Goal: Information Seeking & Learning: Check status

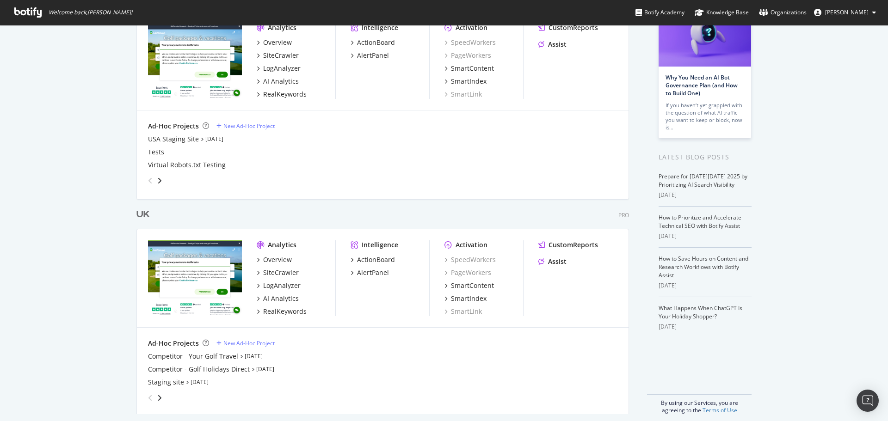
scroll to position [86, 0]
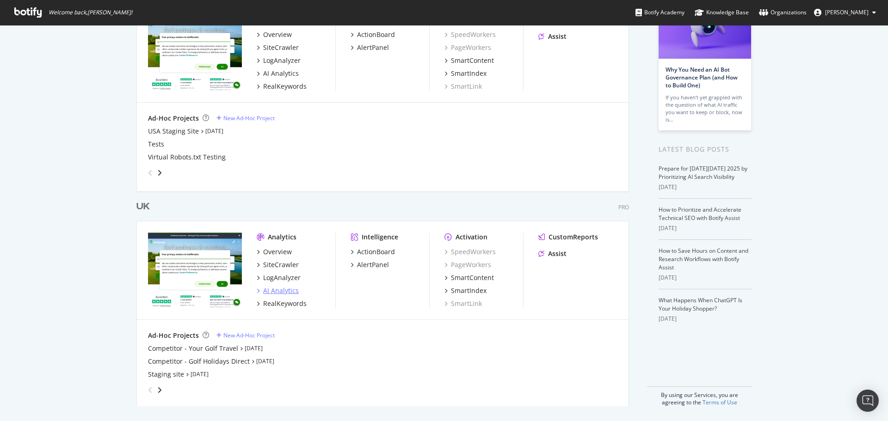
click at [277, 289] on div "AI Analytics" at bounding box center [281, 290] width 36 height 9
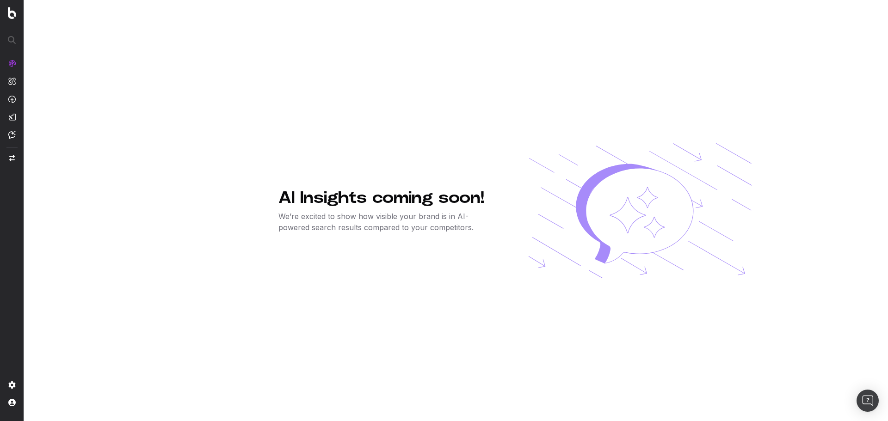
drag, startPoint x: 284, startPoint y: 199, endPoint x: 547, endPoint y: 233, distance: 264.4
click at [547, 233] on div "AI Insights coming soon! We’re excited to show how visible your brand is in AI-…" at bounding box center [515, 210] width 474 height 421
click at [372, 227] on p "We’re excited to show how visible your brand is in AI-powered search results co…" at bounding box center [388, 222] width 220 height 22
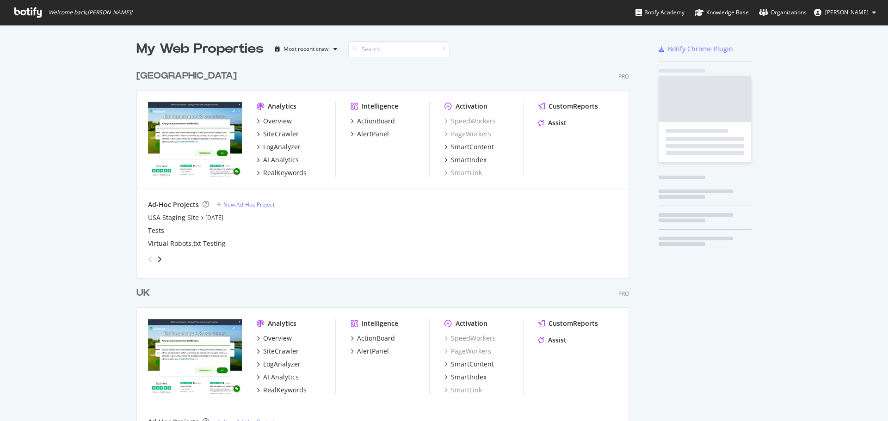
scroll to position [428, 493]
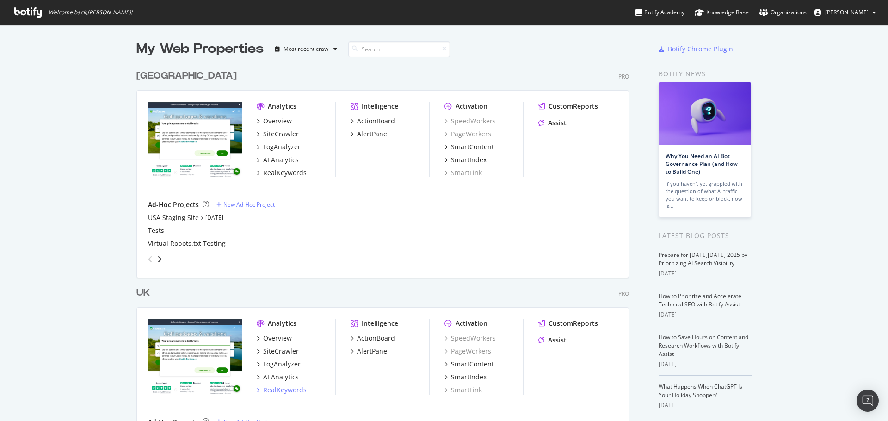
click at [280, 395] on div "RealKeywords" at bounding box center [284, 390] width 43 height 9
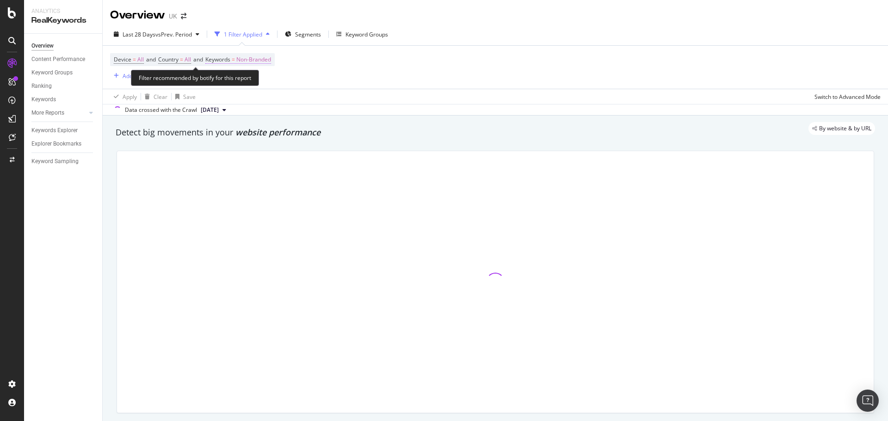
click at [264, 62] on span "Non-Branded" at bounding box center [253, 59] width 35 height 13
click at [268, 76] on div "Non-Branded" at bounding box center [243, 81] width 49 height 14
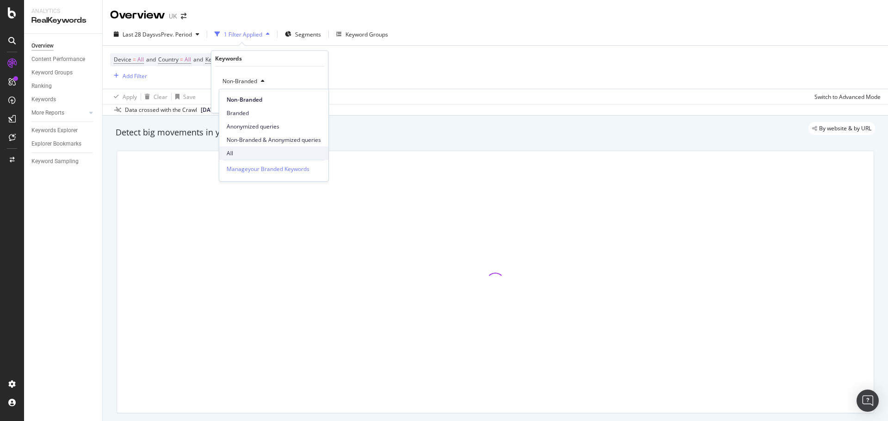
click at [242, 148] on div "All" at bounding box center [273, 153] width 109 height 13
click at [308, 101] on div "Apply" at bounding box center [313, 101] width 14 height 8
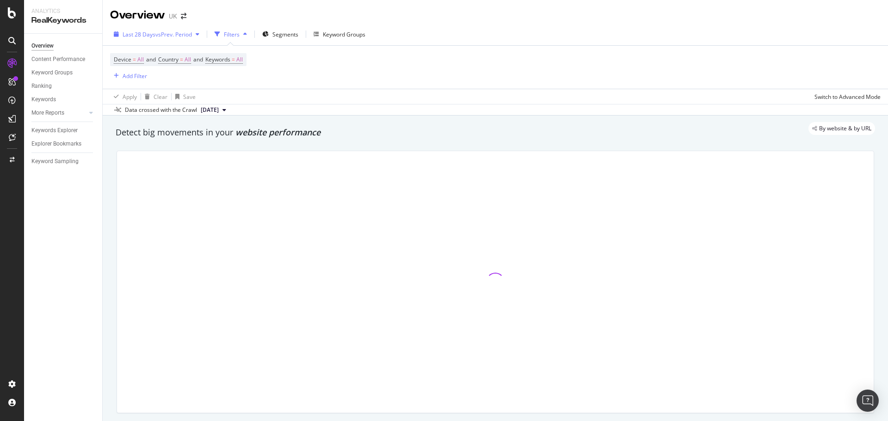
click at [154, 42] on button "Last 28 Days vs Prev. Period" at bounding box center [156, 34] width 93 height 15
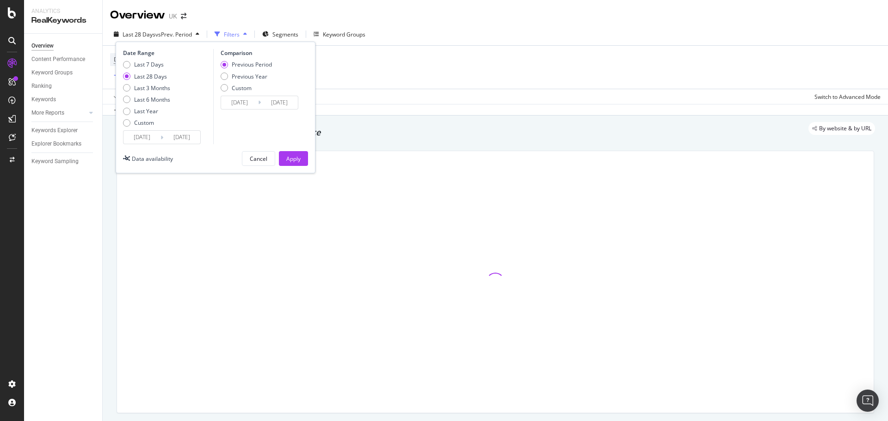
click at [141, 130] on div "2025/09/07 Navigate forward to interact with the calendar and select a date. Pr…" at bounding box center [162, 137] width 78 height 14
click at [146, 142] on input "2025/09/07" at bounding box center [141, 137] width 37 height 13
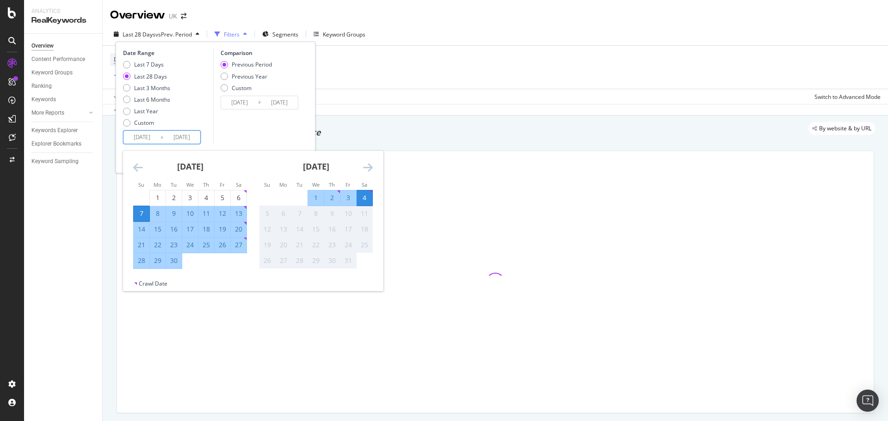
click at [157, 187] on small "Mo" at bounding box center [158, 184] width 8 height 7
click at [158, 191] on div "1" at bounding box center [158, 198] width 16 height 15
type input "2025/09/01"
type input "2025/07/29"
type input "2025/08/31"
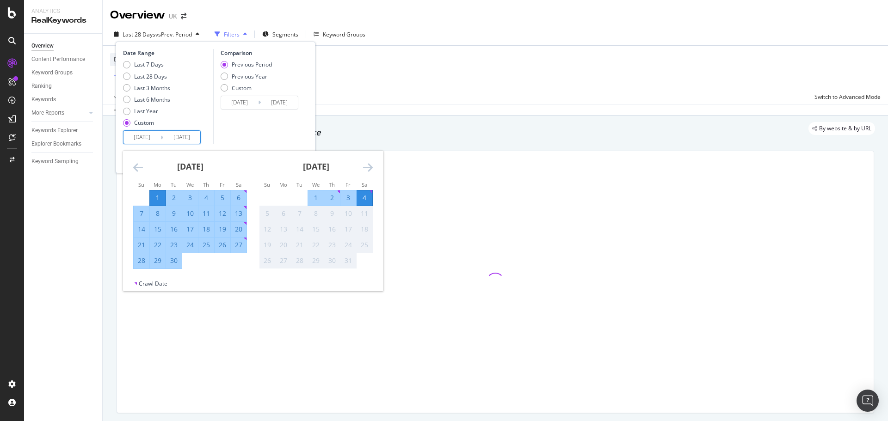
click at [173, 263] on div "30" at bounding box center [174, 260] width 16 height 9
type input "2025/09/30"
type input "2025/08/02"
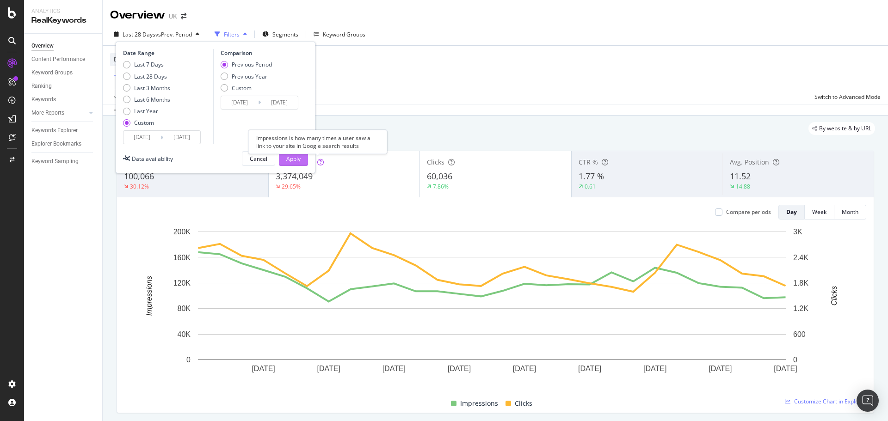
click at [302, 158] on button "Apply" at bounding box center [293, 158] width 29 height 15
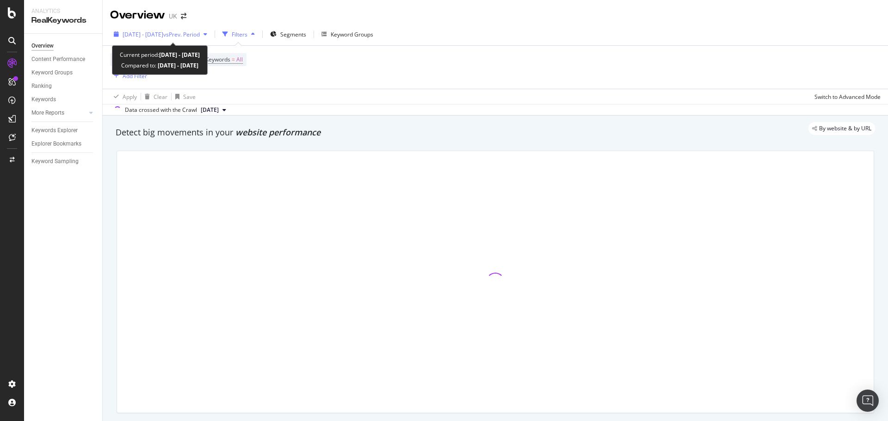
click at [163, 31] on span "2025 Sep. 1st - Sep. 30th" at bounding box center [143, 35] width 41 height 8
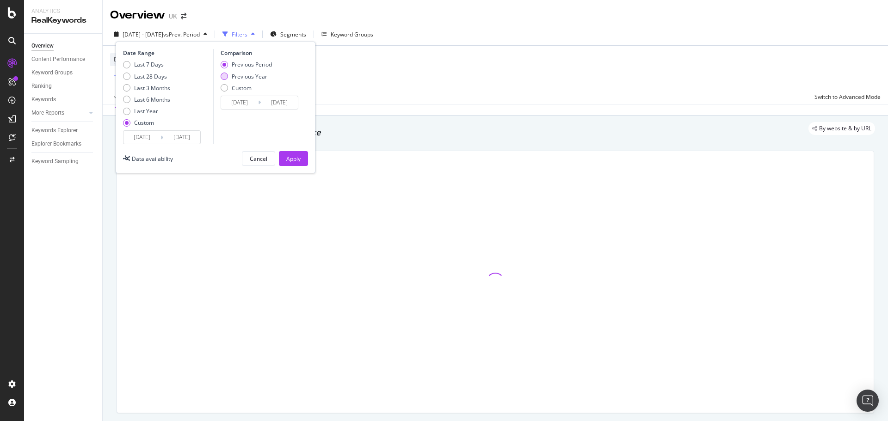
click at [245, 79] on div "Previous Year" at bounding box center [250, 77] width 36 height 8
type input "2024/09/02"
type input "2024/10/01"
click at [241, 103] on input "2024/09/02" at bounding box center [239, 102] width 37 height 13
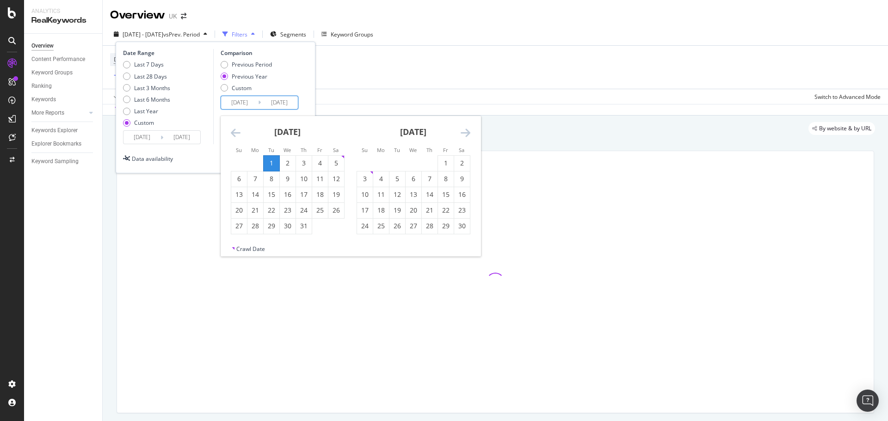
click at [235, 138] on icon "Move backward to switch to the previous month." at bounding box center [236, 132] width 10 height 11
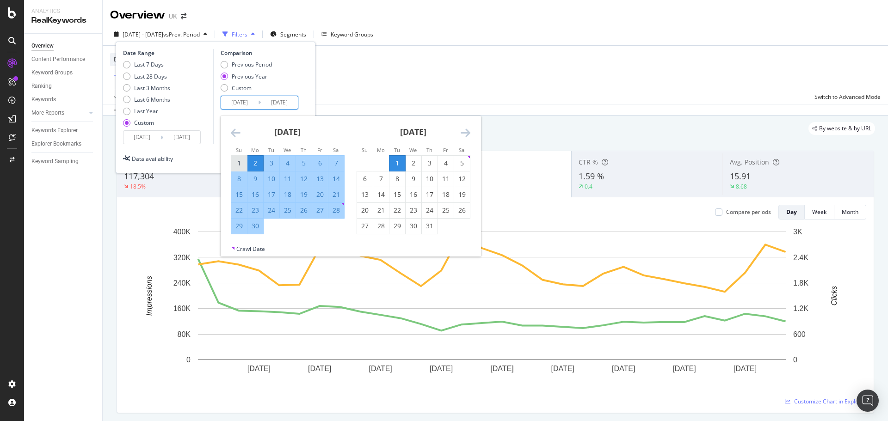
click at [243, 164] on div "1" at bounding box center [239, 163] width 16 height 9
type input "2024/09/01"
click at [258, 228] on div "30" at bounding box center [255, 226] width 16 height 9
type input "2024/09/30"
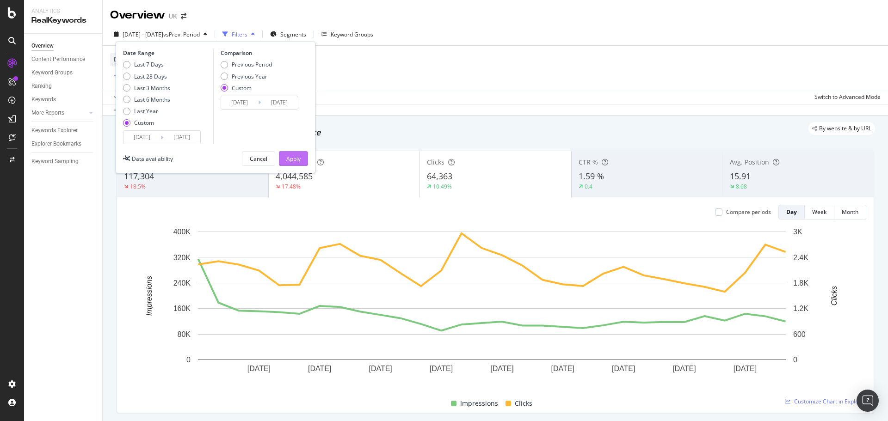
click at [294, 160] on div "Apply" at bounding box center [293, 159] width 14 height 8
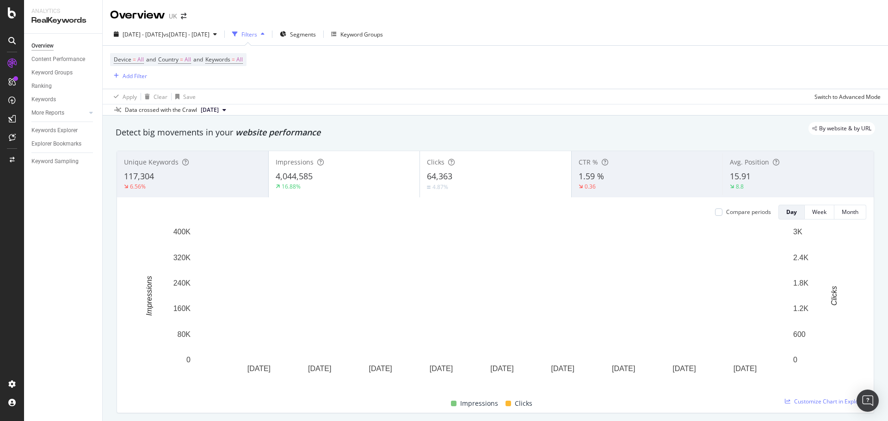
click at [289, 132] on div "By website & by URL" at bounding box center [490, 128] width 769 height 13
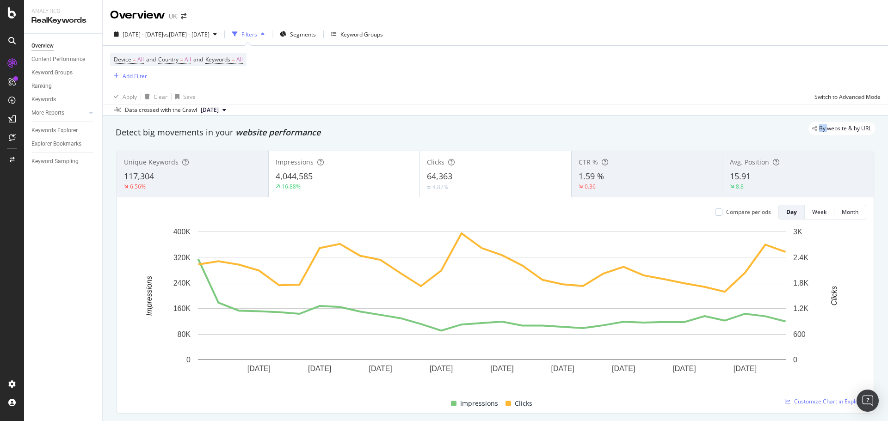
click at [289, 132] on div "By website & by URL" at bounding box center [490, 128] width 769 height 13
drag, startPoint x: 244, startPoint y: 132, endPoint x: 329, endPoint y: 135, distance: 85.6
click at [329, 135] on div "By website & by URL" at bounding box center [490, 128] width 769 height 13
click at [316, 34] on span "Segments" at bounding box center [303, 35] width 26 height 8
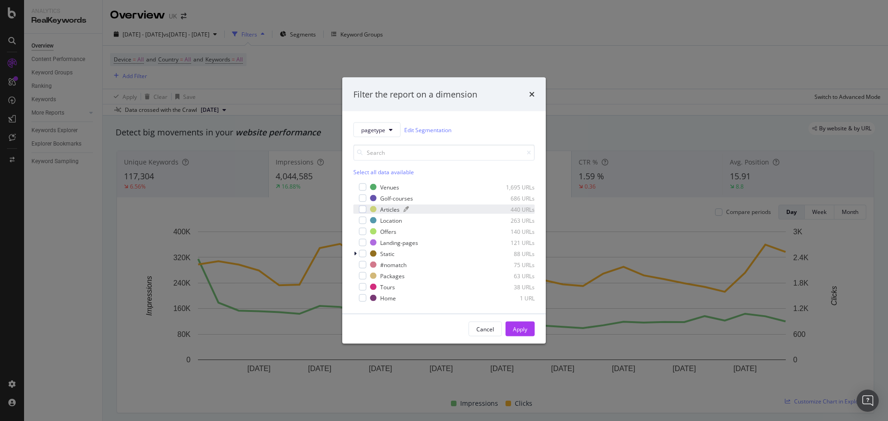
click at [382, 208] on div "Articles" at bounding box center [389, 209] width 19 height 8
click at [519, 325] on div "Apply" at bounding box center [520, 329] width 14 height 14
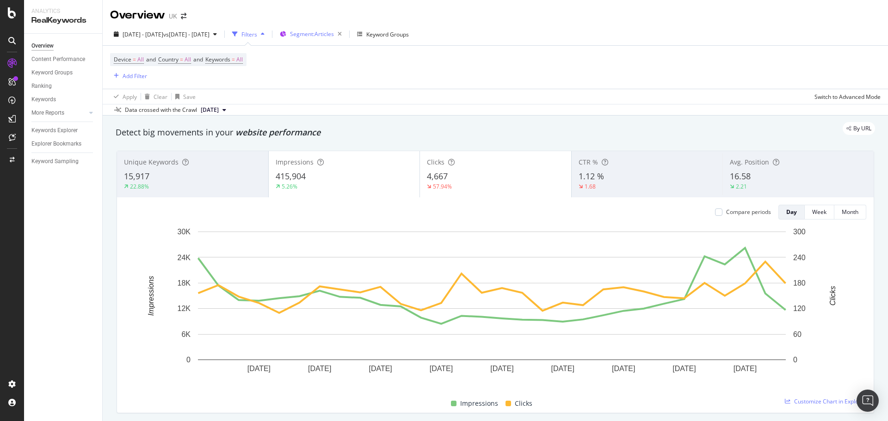
click at [334, 36] on span "Segment: Articles" at bounding box center [312, 34] width 44 height 8
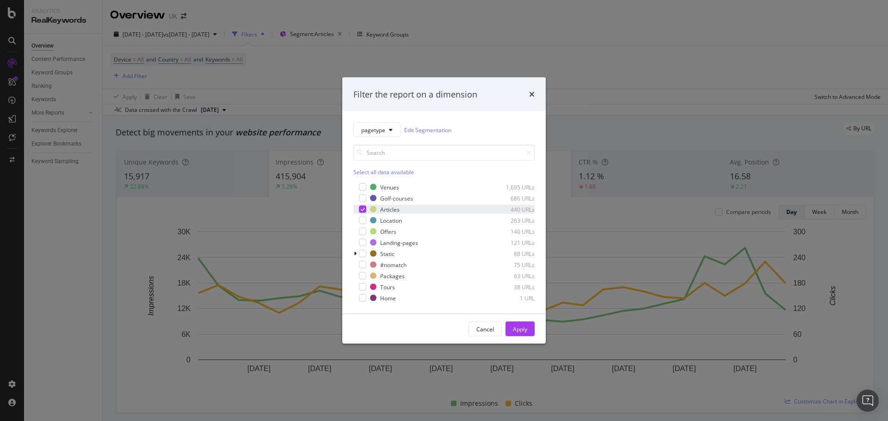
click at [361, 210] on icon "modal" at bounding box center [363, 209] width 4 height 5
click at [365, 188] on div "modal" at bounding box center [362, 187] width 7 height 7
click at [364, 197] on div "modal" at bounding box center [362, 198] width 7 height 7
click at [364, 219] on div "modal" at bounding box center [362, 220] width 7 height 7
click at [364, 244] on div "modal" at bounding box center [362, 242] width 7 height 7
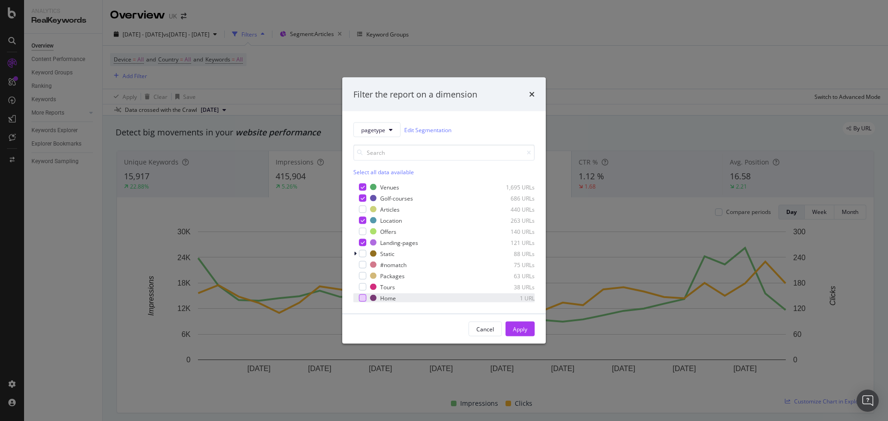
click at [362, 296] on div "modal" at bounding box center [362, 298] width 7 height 7
click at [516, 328] on div "Apply" at bounding box center [520, 329] width 14 height 8
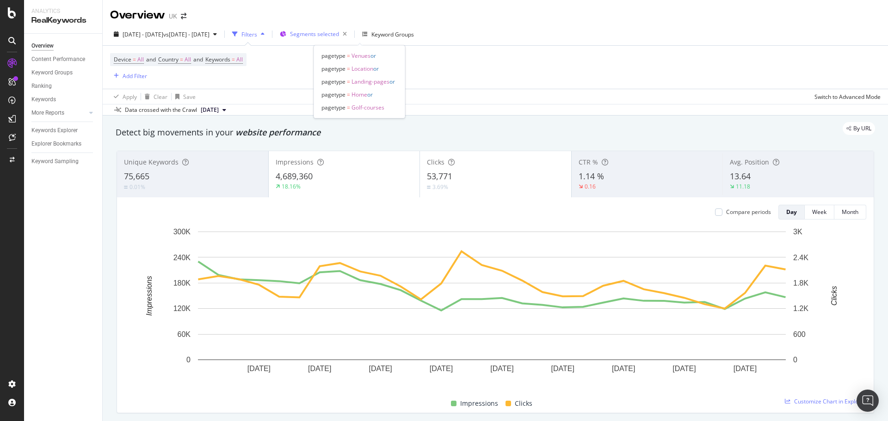
click at [339, 34] on span "Segments selected" at bounding box center [314, 34] width 49 height 8
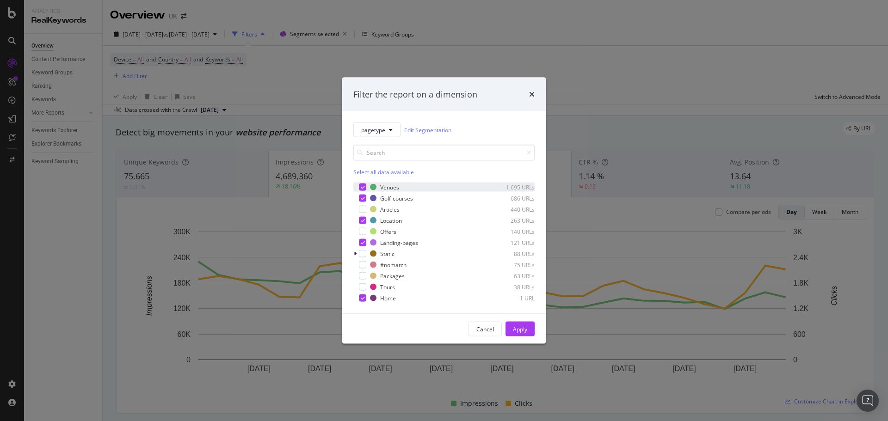
click at [365, 187] on div "modal" at bounding box center [362, 187] width 7 height 7
click at [363, 198] on icon "modal" at bounding box center [363, 198] width 4 height 5
click at [363, 220] on icon "modal" at bounding box center [363, 220] width 4 height 5
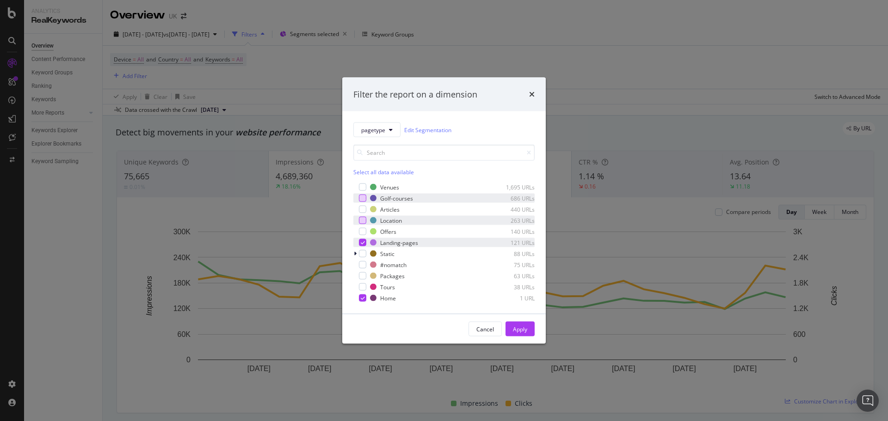
click at [363, 246] on div "modal" at bounding box center [362, 242] width 7 height 7
click at [364, 294] on div "Home 1 URL" at bounding box center [443, 298] width 181 height 9
click at [361, 220] on div "modal" at bounding box center [362, 220] width 7 height 7
click at [515, 327] on div "Apply" at bounding box center [520, 329] width 14 height 8
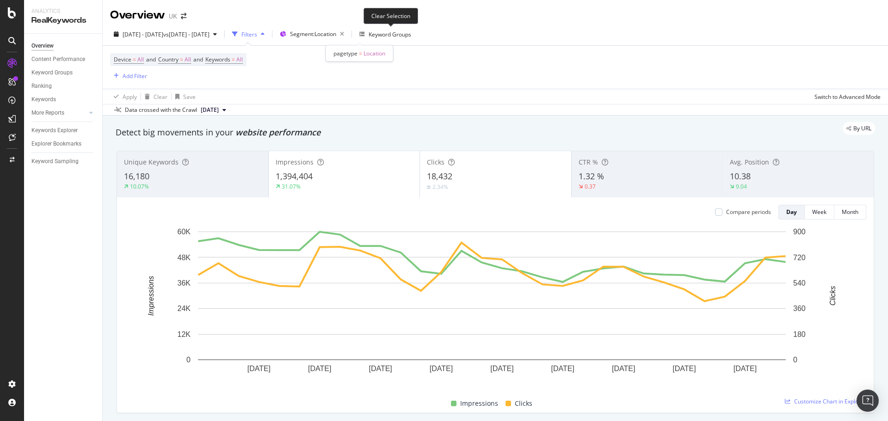
click at [348, 38] on icon "button" at bounding box center [342, 34] width 12 height 13
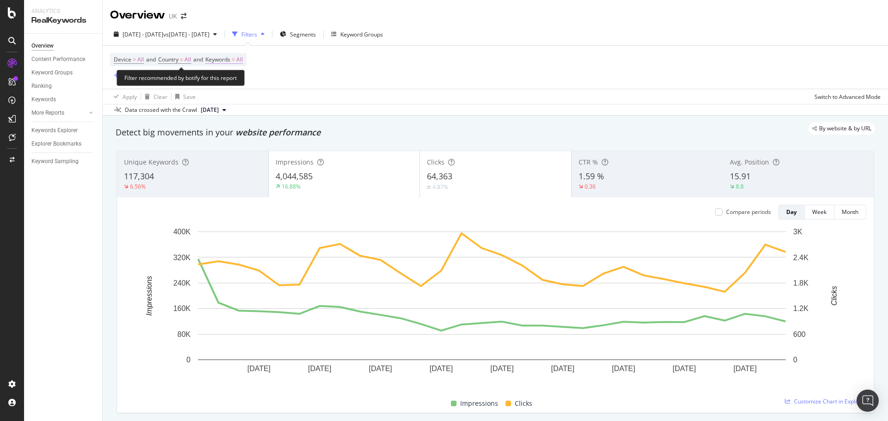
click at [235, 61] on span "=" at bounding box center [233, 59] width 3 height 8
click at [223, 87] on div "All" at bounding box center [229, 81] width 21 height 14
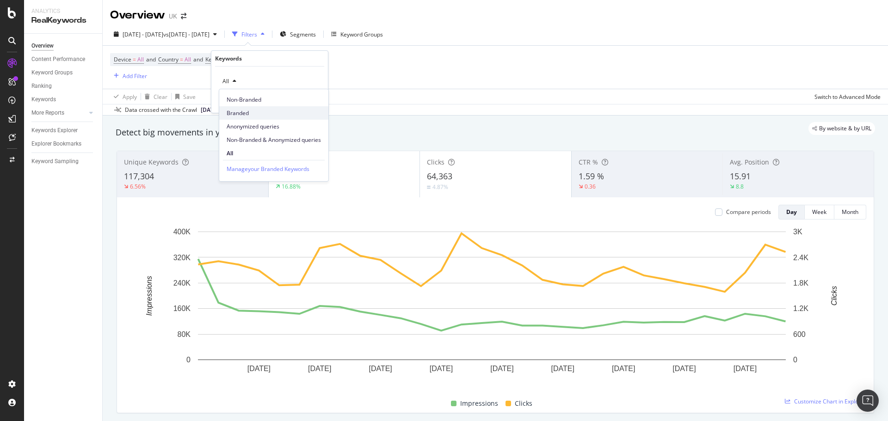
click at [248, 118] on div "Branded" at bounding box center [273, 112] width 109 height 13
click at [315, 106] on div "Branded Cancel Add filter Apply" at bounding box center [269, 90] width 117 height 46
click at [314, 101] on div "Apply" at bounding box center [313, 101] width 14 height 8
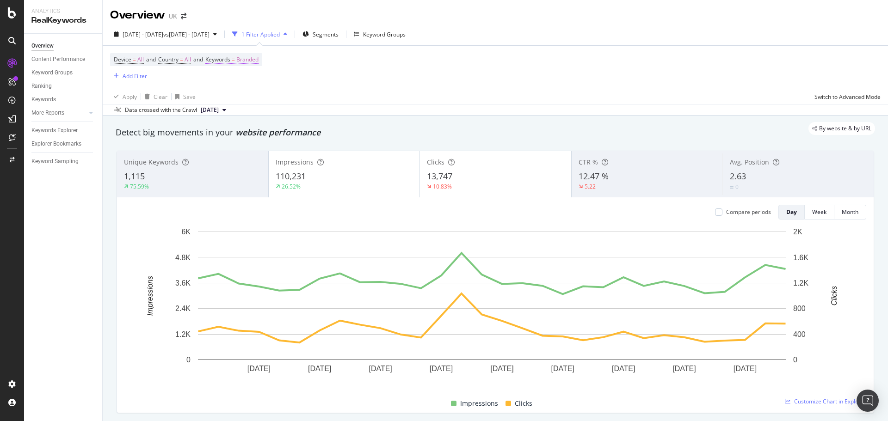
click at [253, 62] on span "Branded" at bounding box center [247, 59] width 22 height 13
click at [241, 82] on span "Branded" at bounding box center [232, 81] width 26 height 8
click at [234, 149] on span "All" at bounding box center [274, 153] width 94 height 8
click at [314, 101] on div "Apply" at bounding box center [313, 101] width 14 height 8
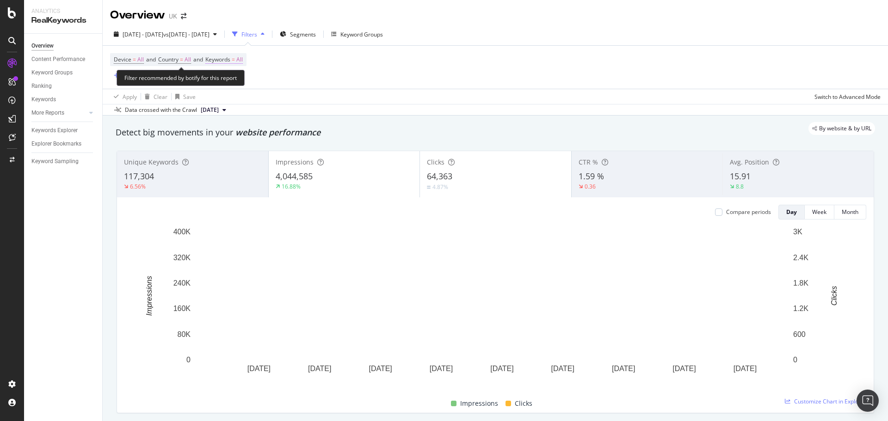
click at [235, 58] on span "=" at bounding box center [233, 59] width 3 height 8
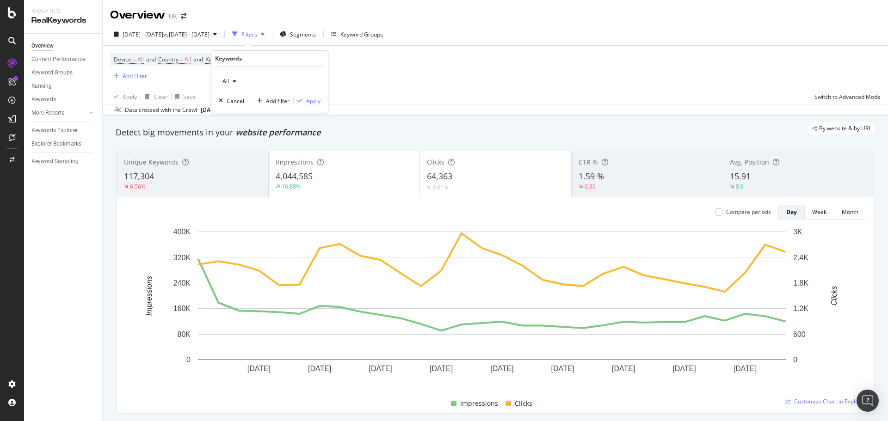
click at [235, 82] on icon "button" at bounding box center [235, 82] width 4 height 6
click at [136, 77] on div "Add Filter" at bounding box center [135, 76] width 25 height 8
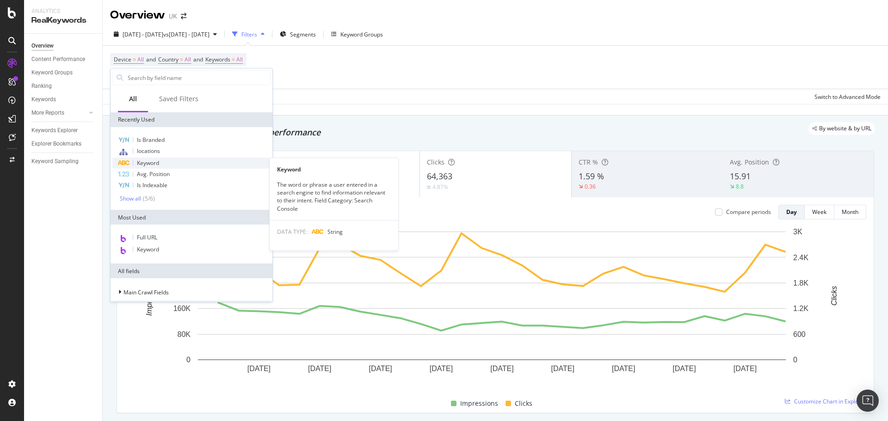
click at [160, 166] on div "Keyword" at bounding box center [191, 163] width 158 height 11
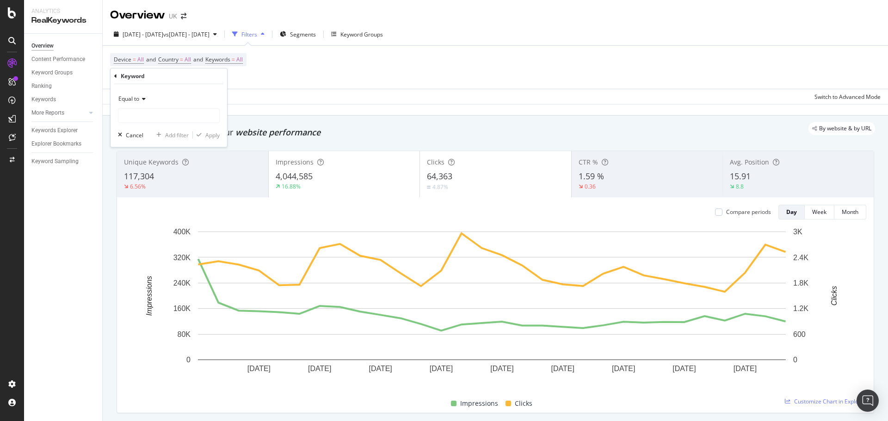
click at [151, 104] on div "Equal to" at bounding box center [169, 99] width 102 height 15
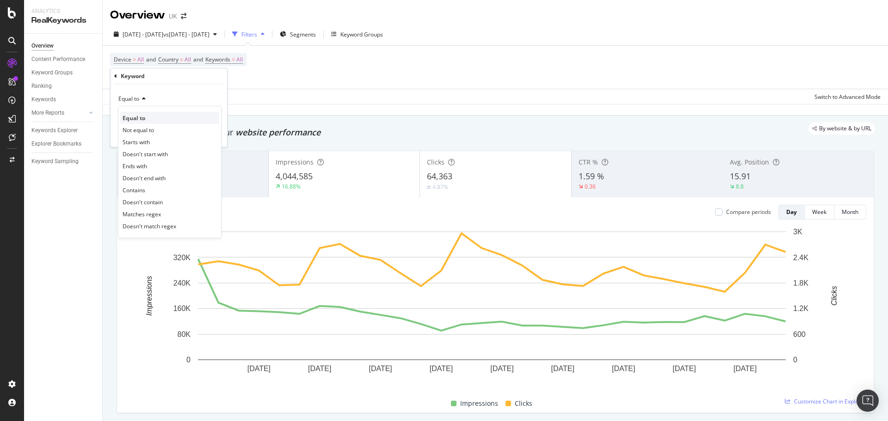
click at [152, 112] on div "Equal to" at bounding box center [169, 118] width 99 height 12
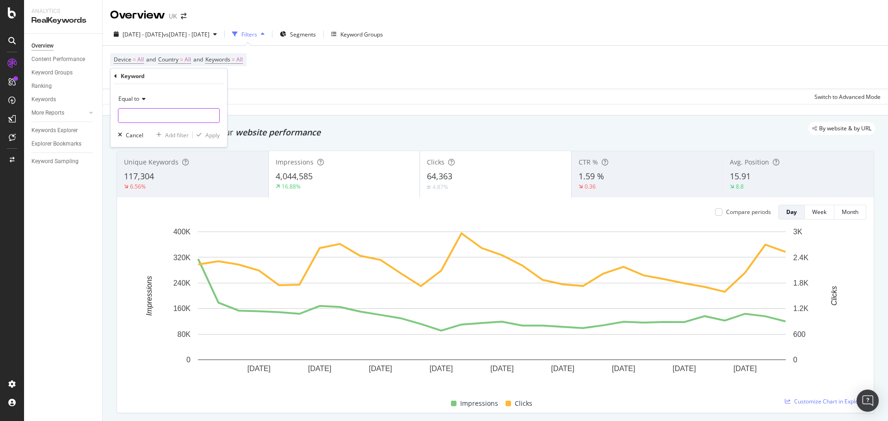
click at [153, 116] on input "text" at bounding box center [168, 115] width 101 height 15
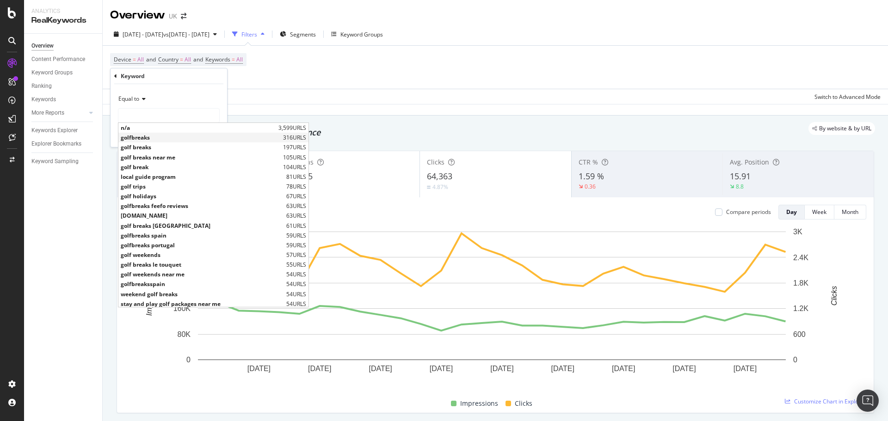
click at [146, 136] on span "golfbreaks" at bounding box center [201, 138] width 160 height 8
type input "golfbreaks"
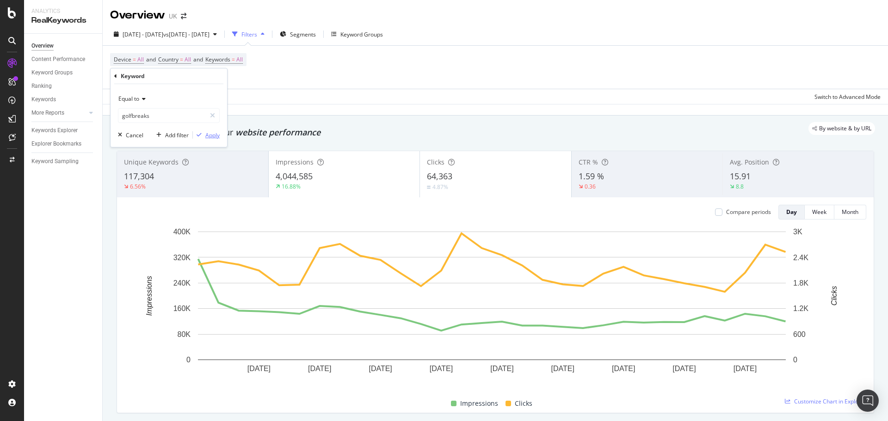
click at [212, 136] on div "Apply" at bounding box center [212, 135] width 14 height 8
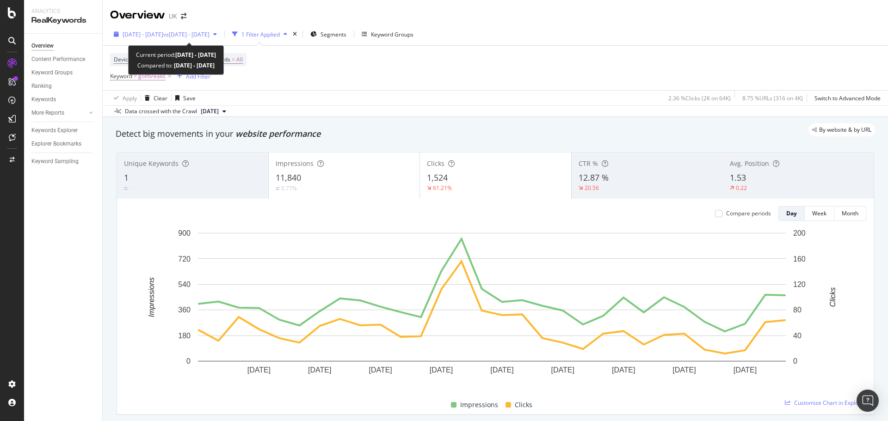
click at [210, 33] on span "vs 2024 Sep. 1st - Sep. 30th" at bounding box center [186, 35] width 46 height 8
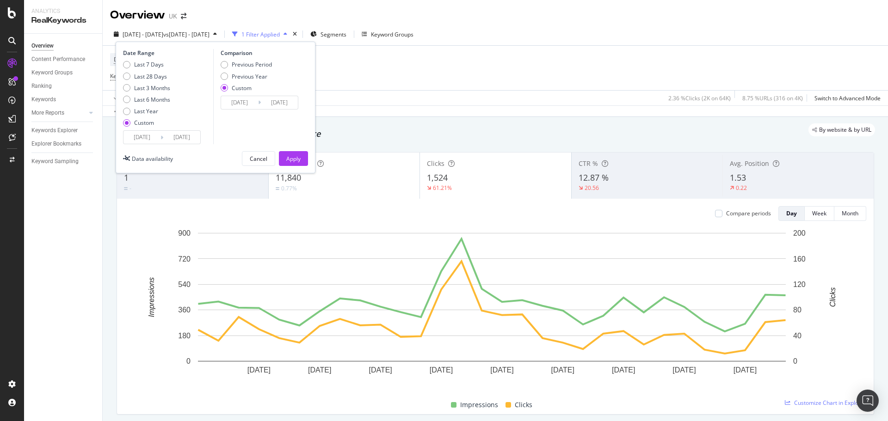
click at [136, 136] on input "2025/09/01" at bounding box center [141, 137] width 37 height 13
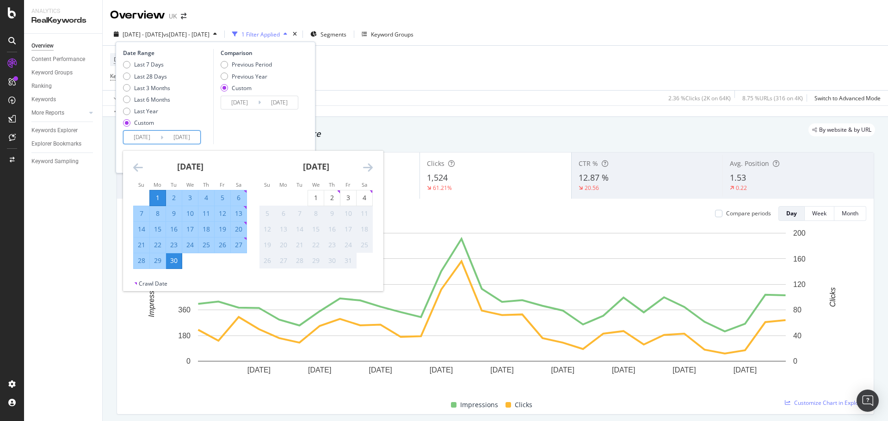
click at [139, 170] on icon "Move backward to switch to the previous month." at bounding box center [138, 167] width 10 height 11
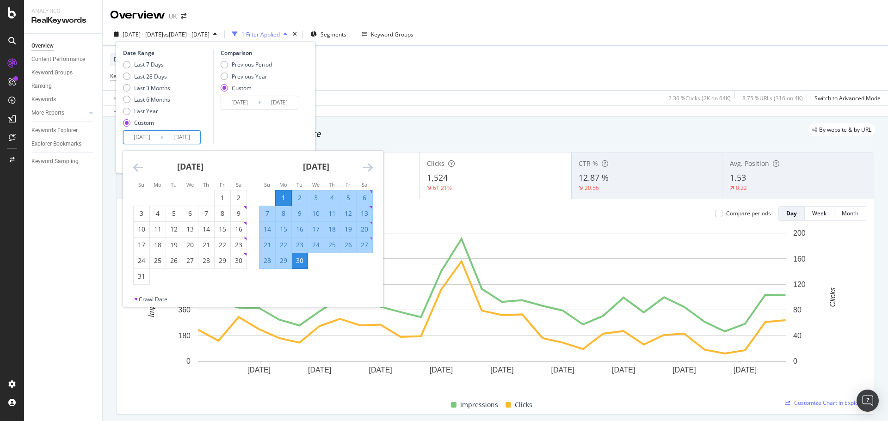
click at [139, 170] on icon "Move backward to switch to the previous month." at bounding box center [138, 167] width 10 height 11
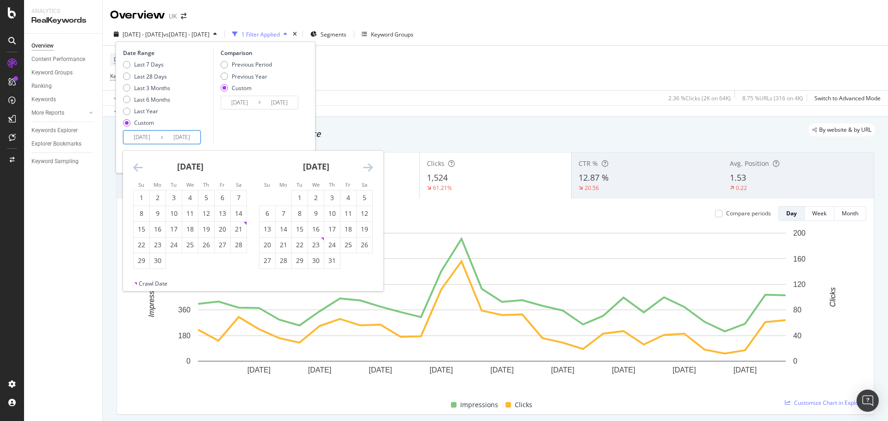
click at [139, 170] on icon "Move backward to switch to the previous month." at bounding box center [138, 167] width 10 height 11
click at [205, 195] on div "1" at bounding box center [206, 197] width 16 height 9
type input "2025/05/01"
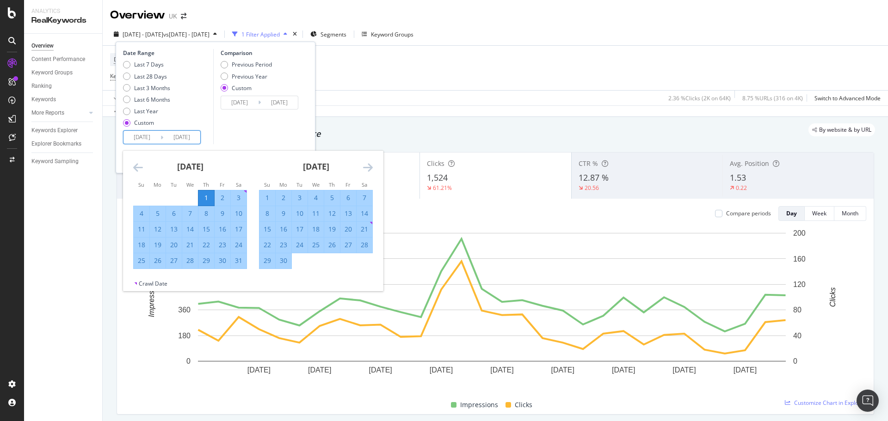
click at [371, 166] on icon "Move forward to switch to the next month." at bounding box center [368, 167] width 10 height 11
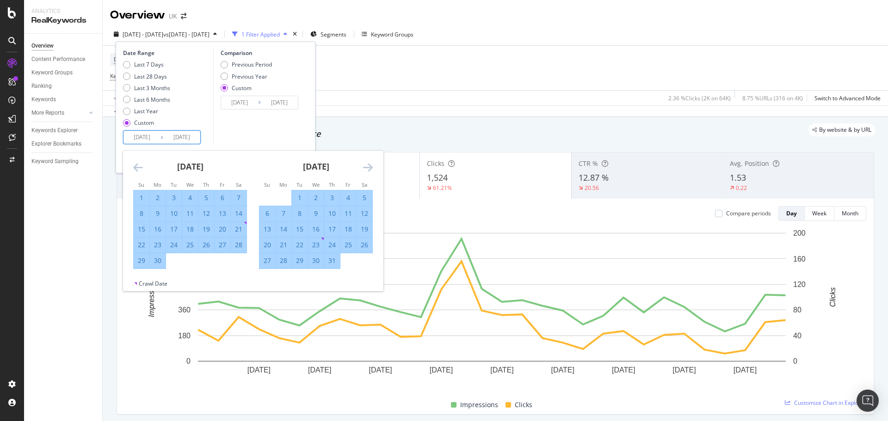
click at [371, 166] on icon "Move forward to switch to the next month." at bounding box center [368, 167] width 10 height 11
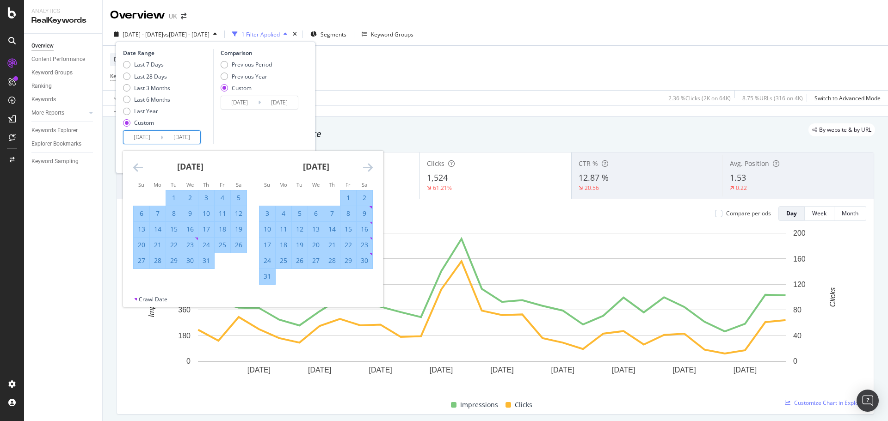
click at [371, 166] on icon "Move forward to switch to the next month." at bounding box center [368, 167] width 10 height 11
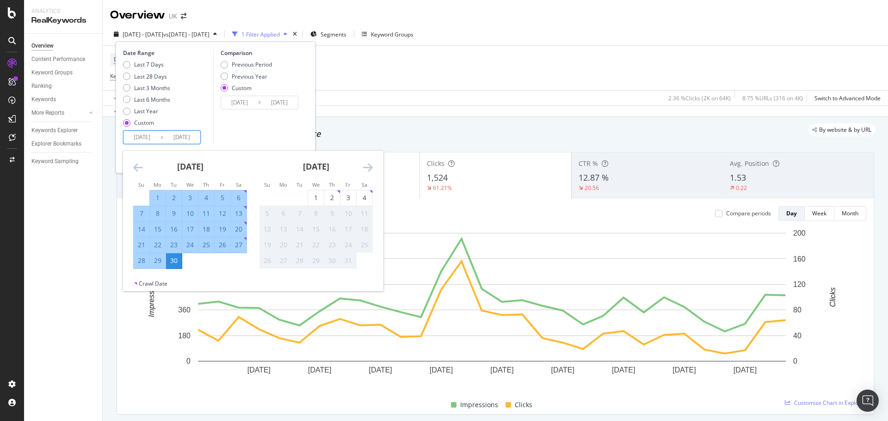
click at [174, 263] on div "30" at bounding box center [174, 260] width 16 height 9
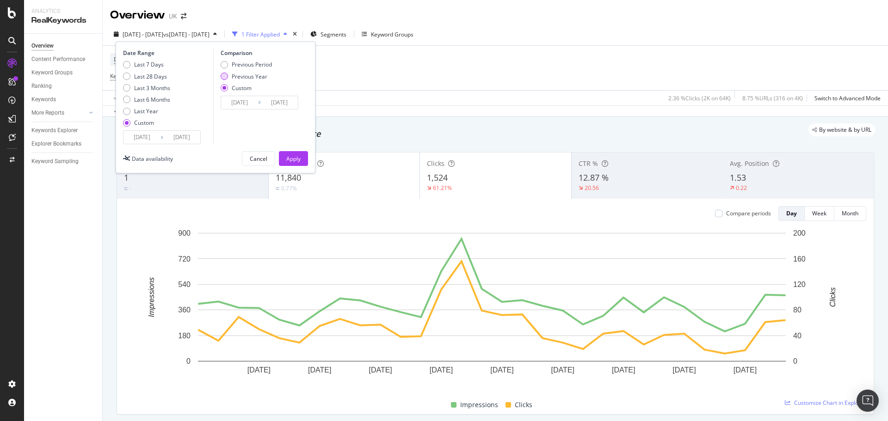
click at [263, 74] on div "Previous Year" at bounding box center [250, 77] width 36 height 8
type input "2024/05/02"
type input "2024/10/01"
click at [302, 158] on button "Apply" at bounding box center [293, 158] width 29 height 15
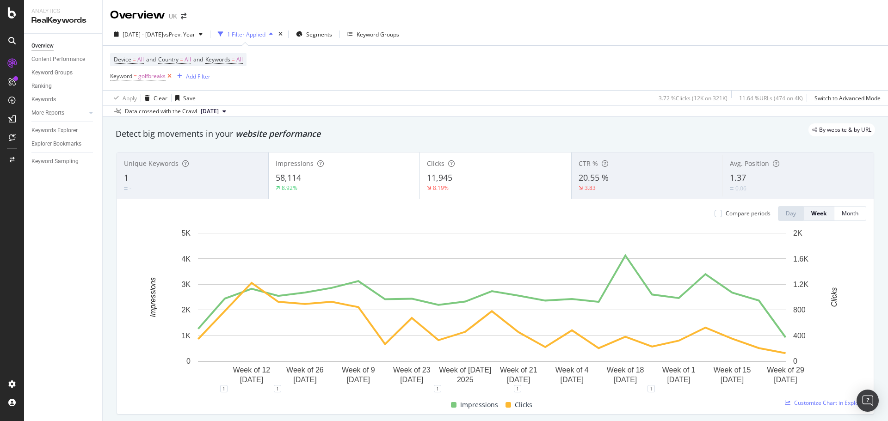
click at [170, 76] on icon at bounding box center [170, 76] width 8 height 9
